Goal: Communication & Community: Ask a question

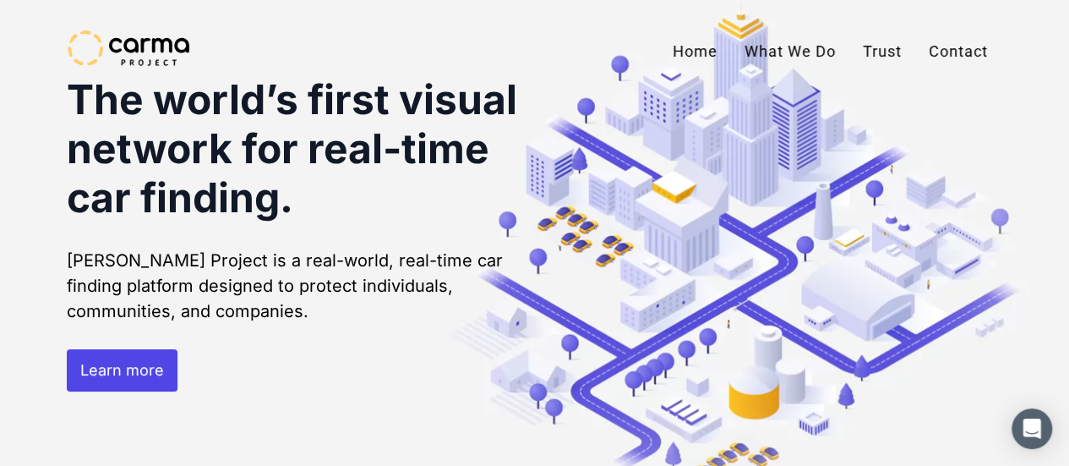
click at [953, 55] on link "Contact" at bounding box center [958, 51] width 86 height 42
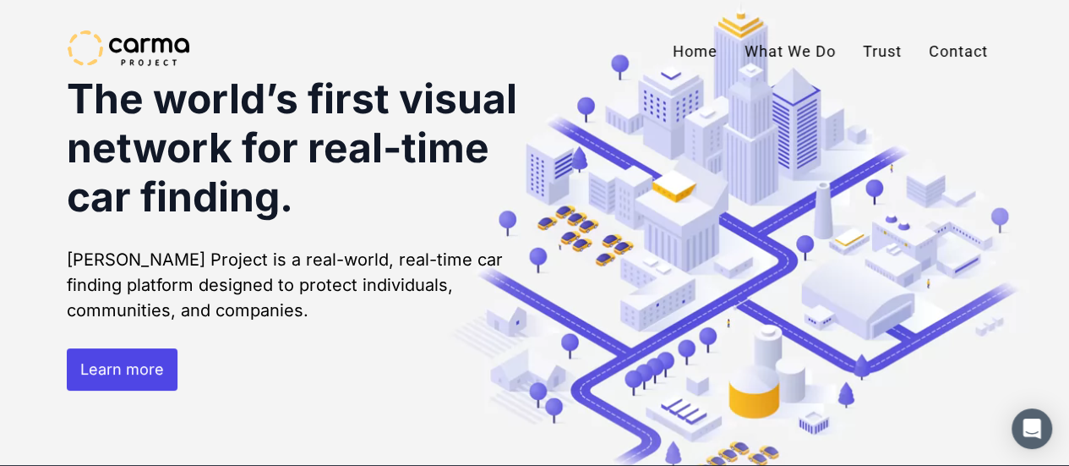
click at [953, 53] on link "Contact" at bounding box center [958, 51] width 86 height 42
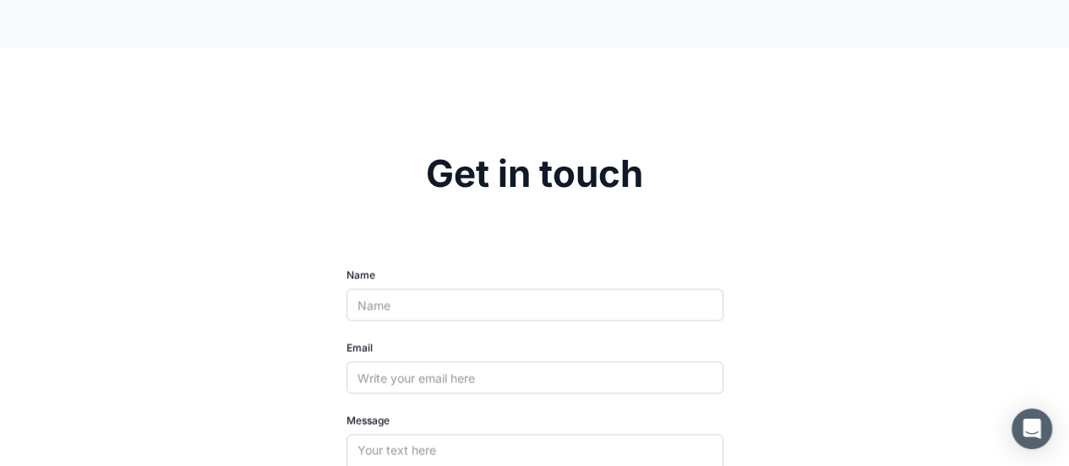
click at [408, 268] on label "Name" at bounding box center [535, 275] width 377 height 14
click at [408, 288] on input "Name" at bounding box center [535, 304] width 377 height 32
type input "[PERSON_NAME]"
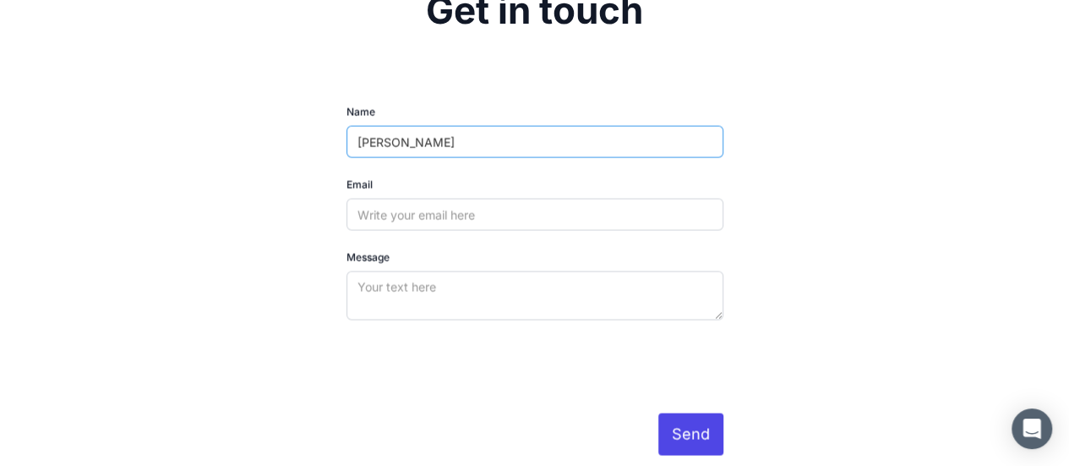
scroll to position [4771, 0]
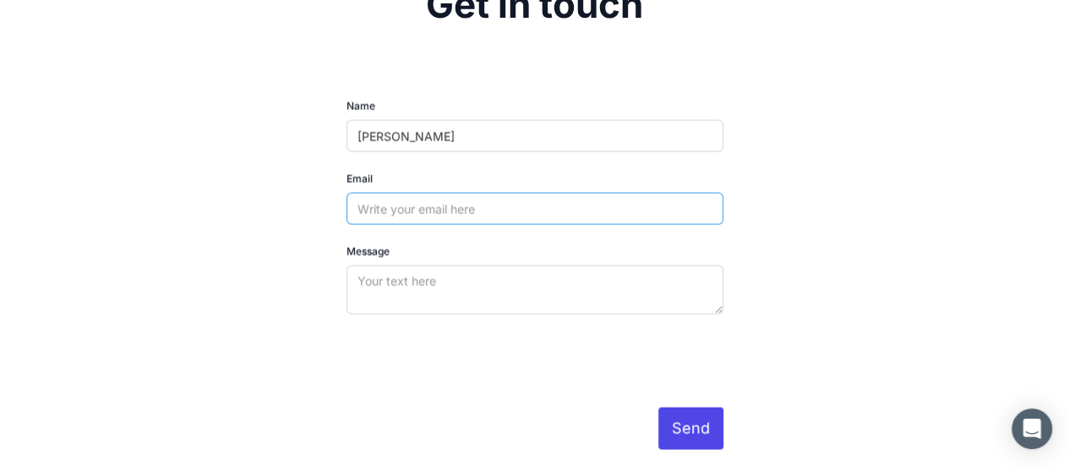
click at [400, 192] on input "Email" at bounding box center [535, 208] width 377 height 32
type input "[PERSON_NAME][EMAIL_ADDRESS][DOMAIN_NAME]"
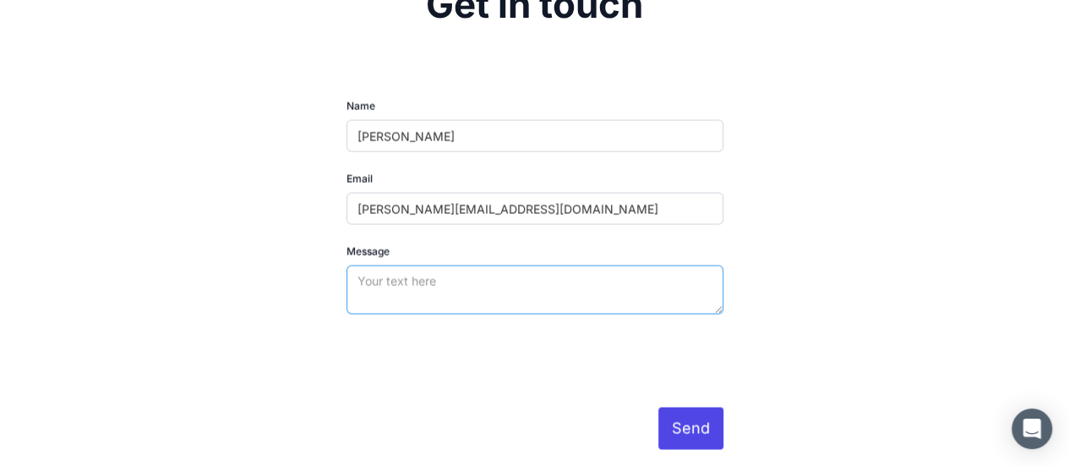
click at [424, 265] on textarea "Message" at bounding box center [535, 289] width 377 height 49
paste textarea "Hi team! this is [PERSON_NAME], sales representative at [GEOGRAPHIC_DATA]. I ho…"
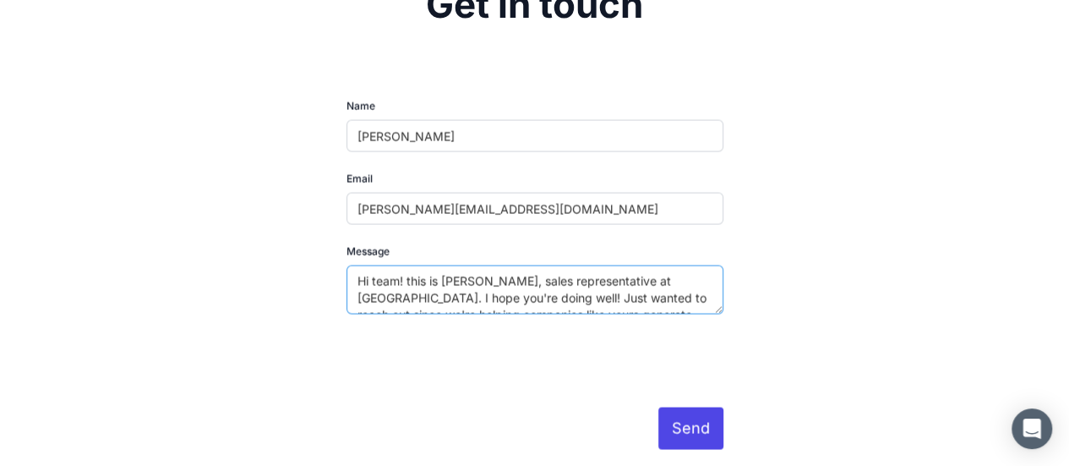
scroll to position [110, 0]
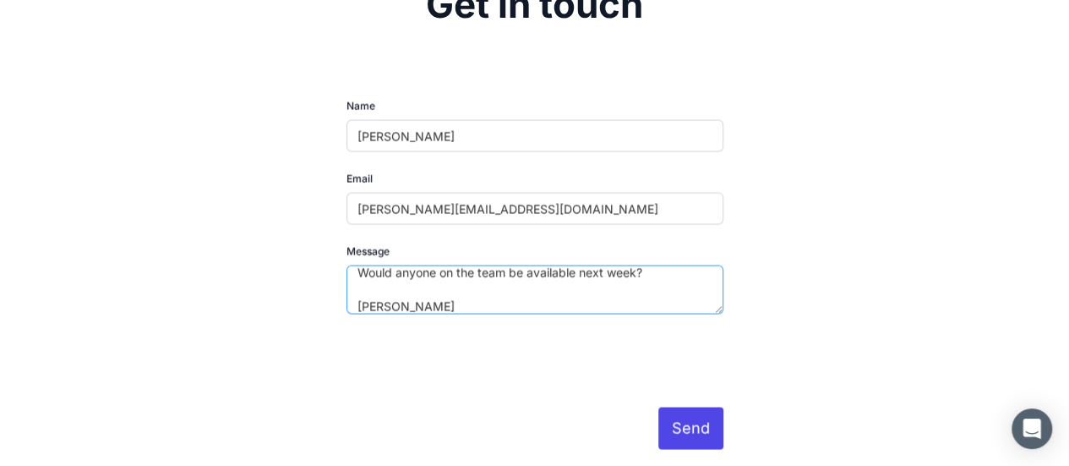
type textarea "Hi team! this is [PERSON_NAME], sales representative at [GEOGRAPHIC_DATA]. I ho…"
click at [691, 407] on input "Send" at bounding box center [690, 428] width 65 height 42
type input "Please wait..."
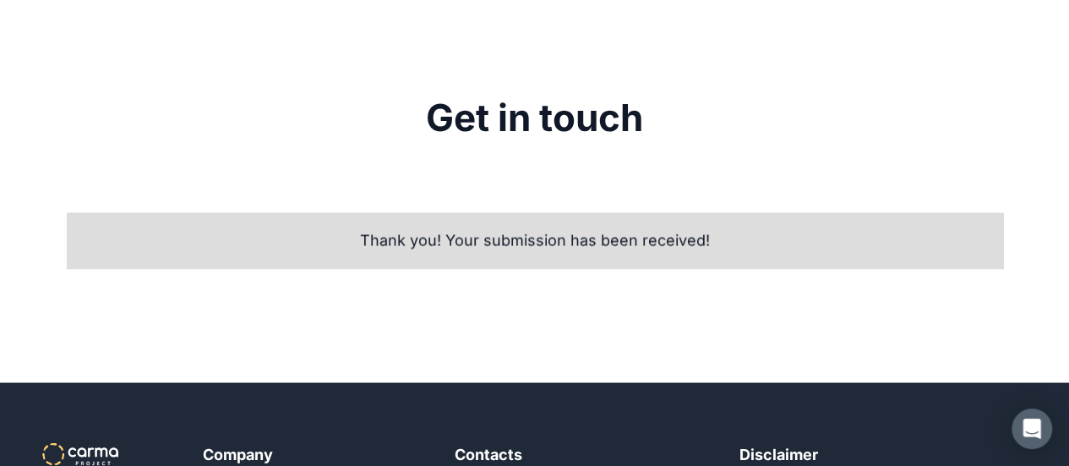
scroll to position [4518, 0]
